Goal: Information Seeking & Learning: Learn about a topic

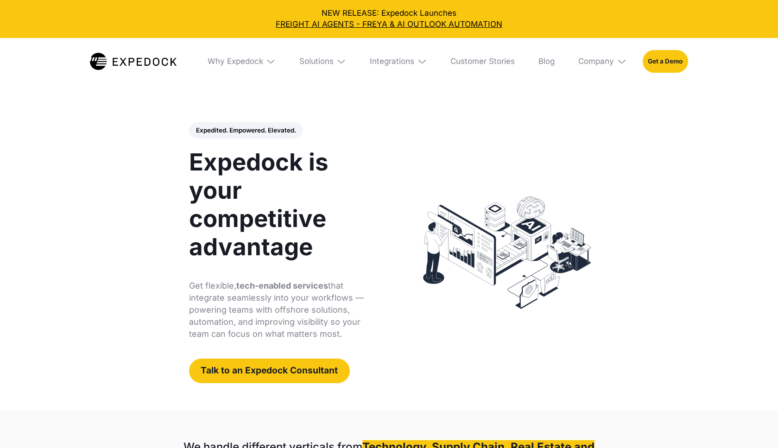
select select
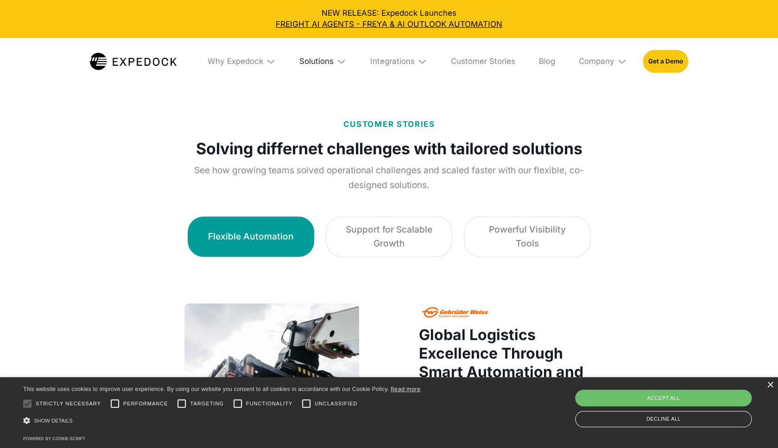
scroll to position [496, 0]
click at [315, 65] on div "Solutions" at bounding box center [316, 61] width 34 height 10
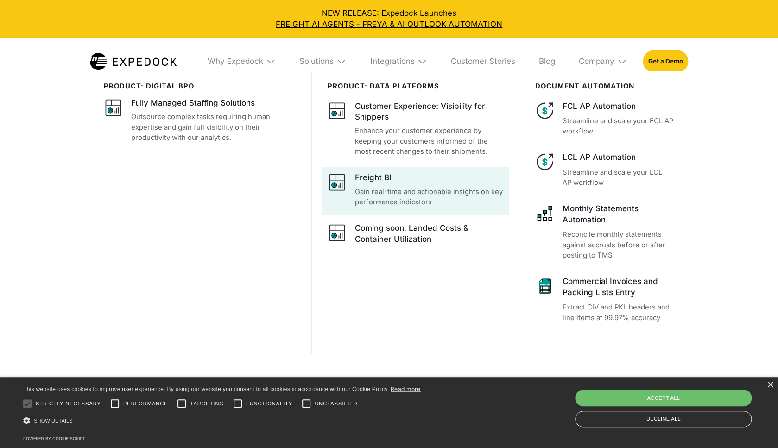
click at [378, 196] on p "Gain real-time and actionable insights on key performance indicators" at bounding box center [429, 197] width 148 height 21
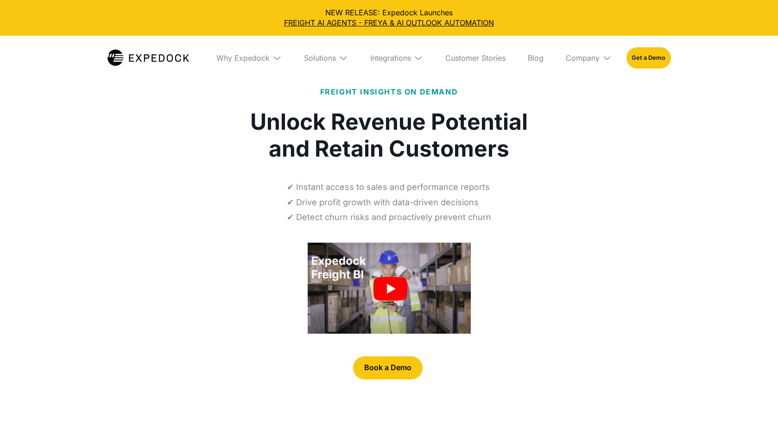
select select
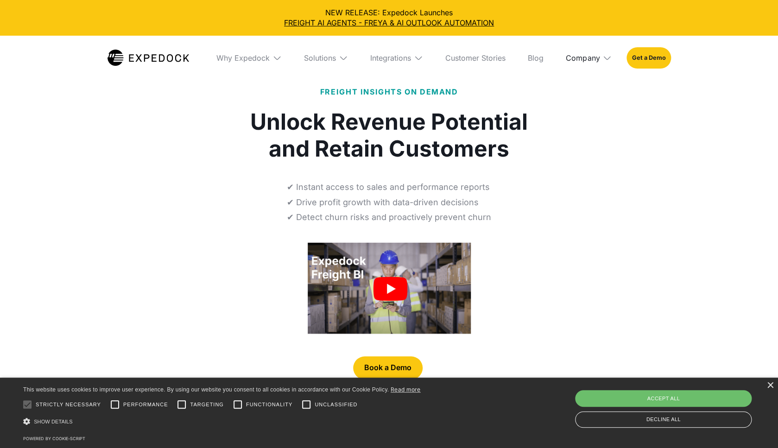
click at [582, 63] on div "Company" at bounding box center [582, 57] width 34 height 9
click at [318, 63] on div "Solutions" at bounding box center [325, 58] width 59 height 44
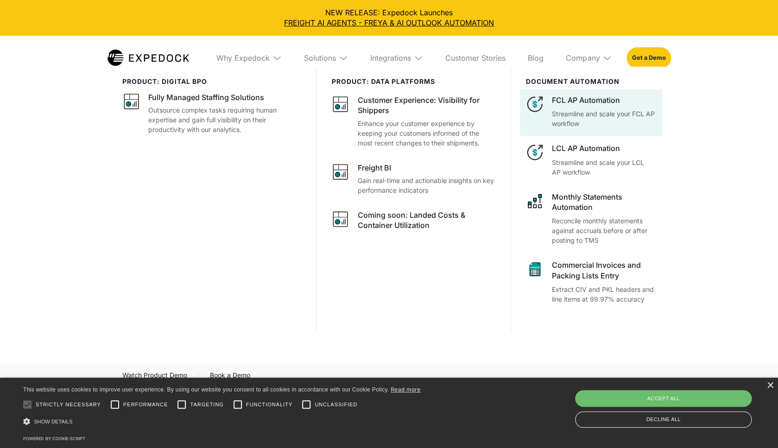
click at [596, 109] on p "Streamline and scale your FCL AP workflow" at bounding box center [603, 118] width 104 height 19
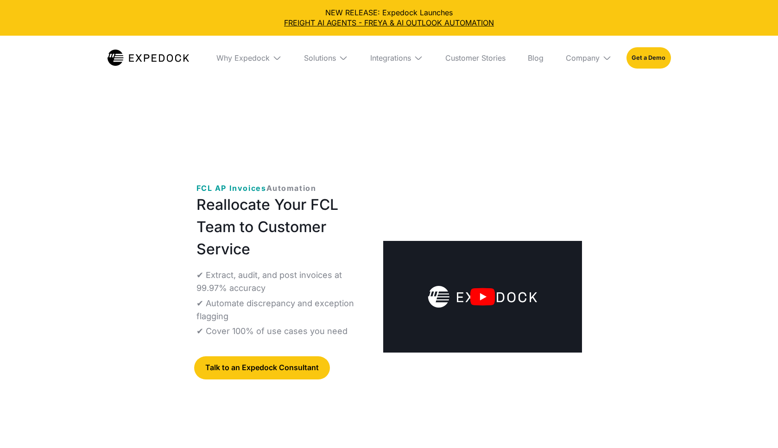
select select
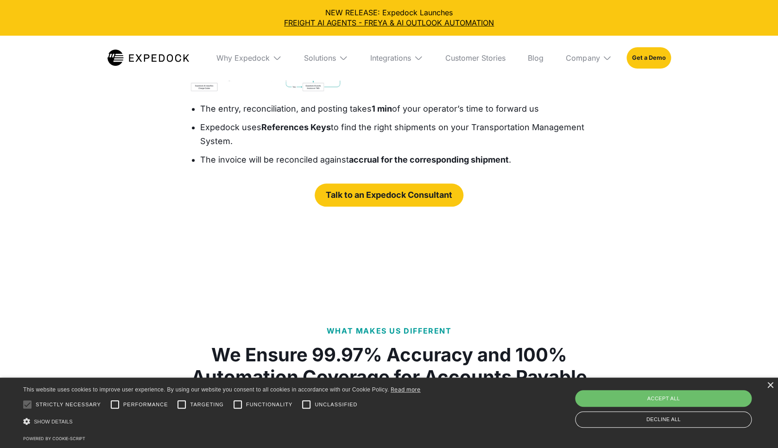
scroll to position [1778, 0]
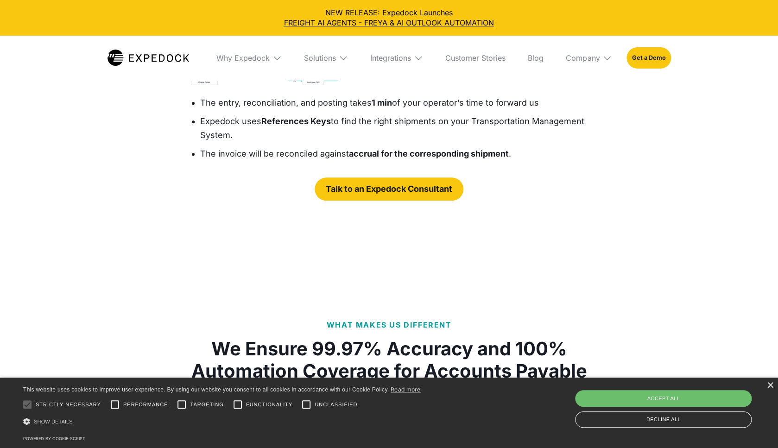
click at [263, 87] on img "open lightbox" at bounding box center [273, 60] width 168 height 52
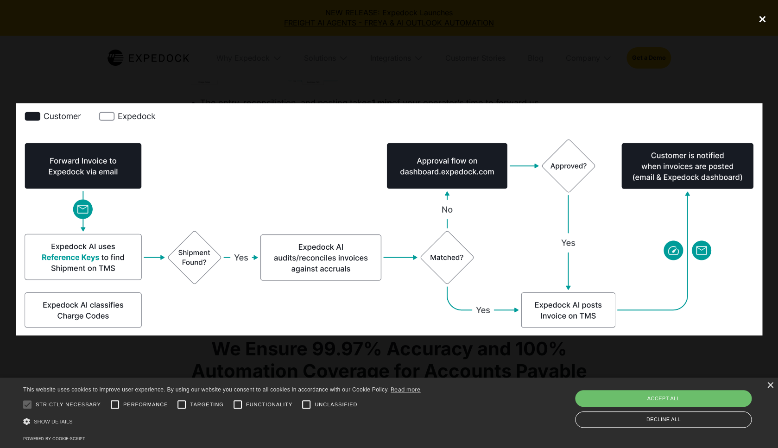
click at [766, 22] on div "close lightbox" at bounding box center [761, 19] width 31 height 20
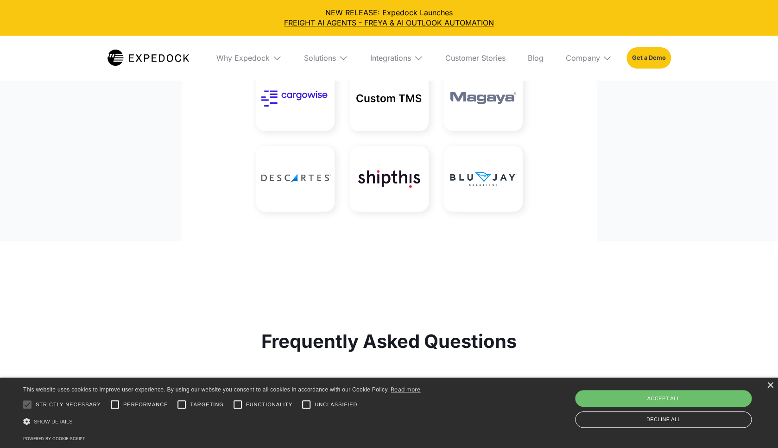
scroll to position [2747, 0]
